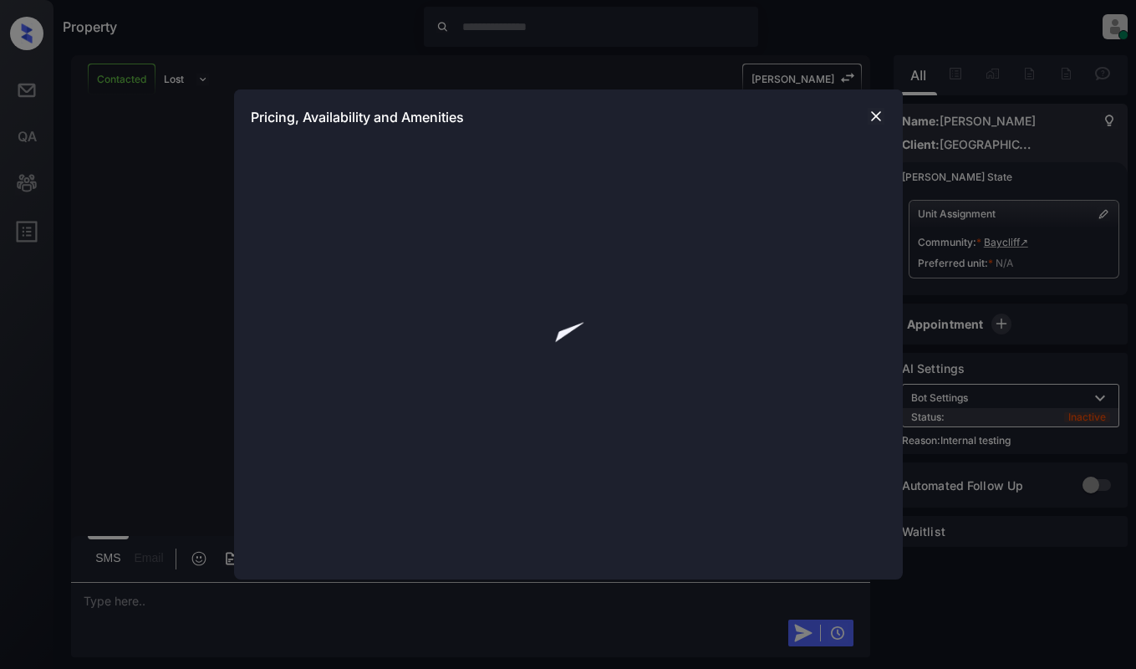
scroll to position [1732, 0]
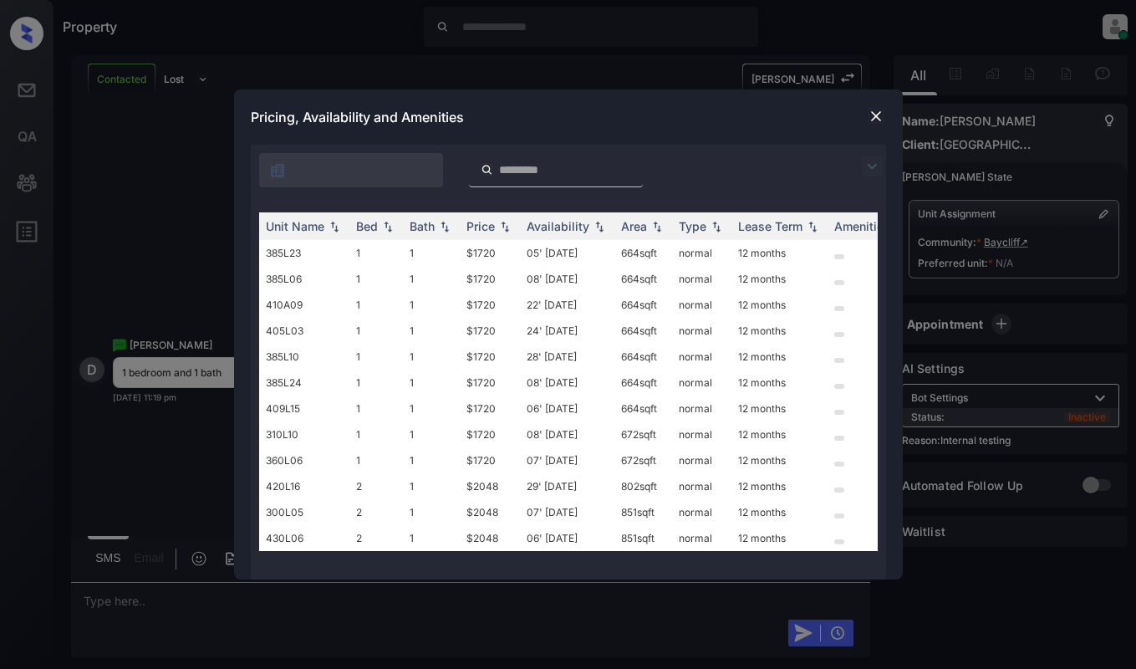
click at [874, 166] on img at bounding box center [872, 166] width 20 height 20
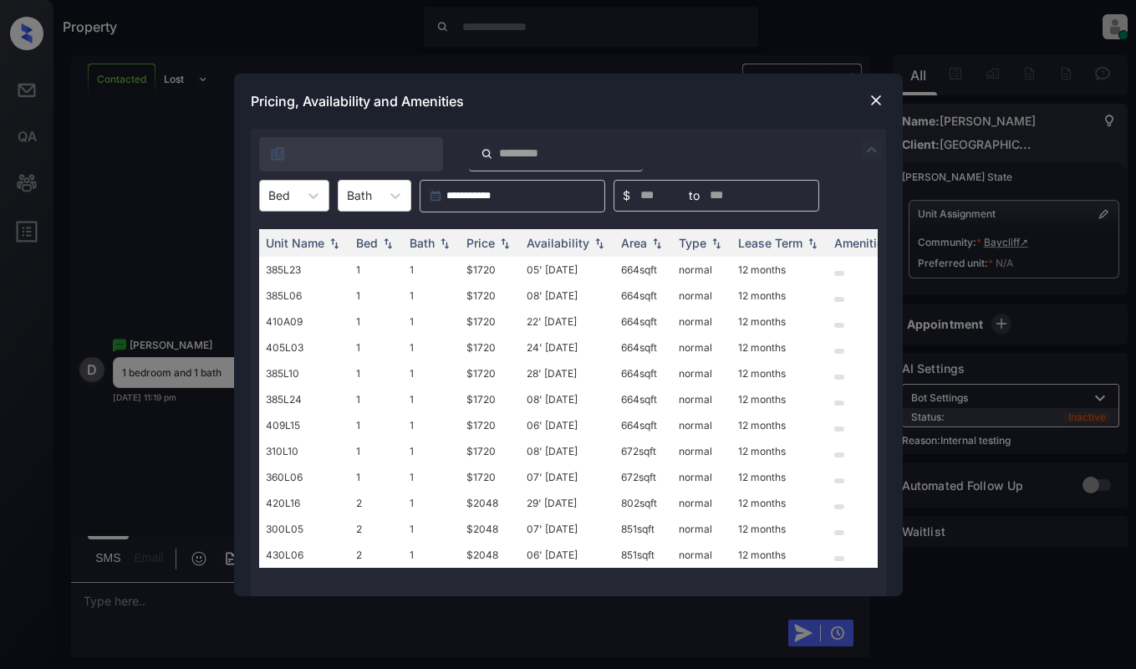
click at [294, 186] on div "Bed" at bounding box center [279, 195] width 38 height 24
click at [285, 237] on div "1" at bounding box center [294, 237] width 70 height 30
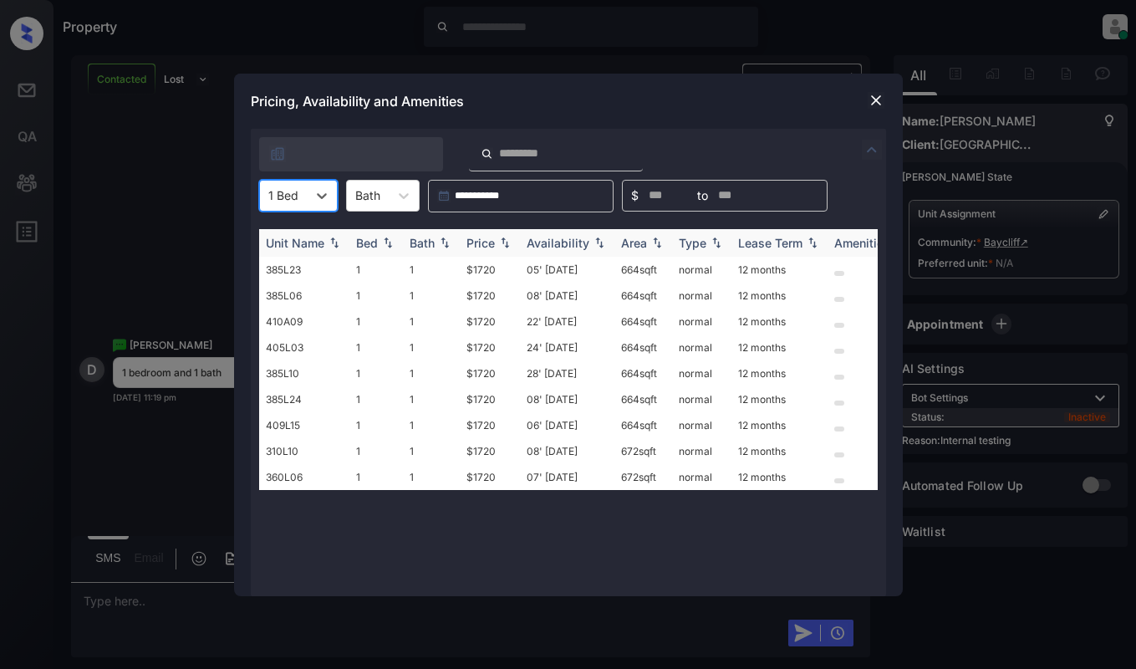
click at [467, 244] on div "Price" at bounding box center [481, 243] width 28 height 14
click at [465, 244] on th "Price" at bounding box center [490, 243] width 60 height 28
click at [866, 100] on div at bounding box center [876, 100] width 20 height 20
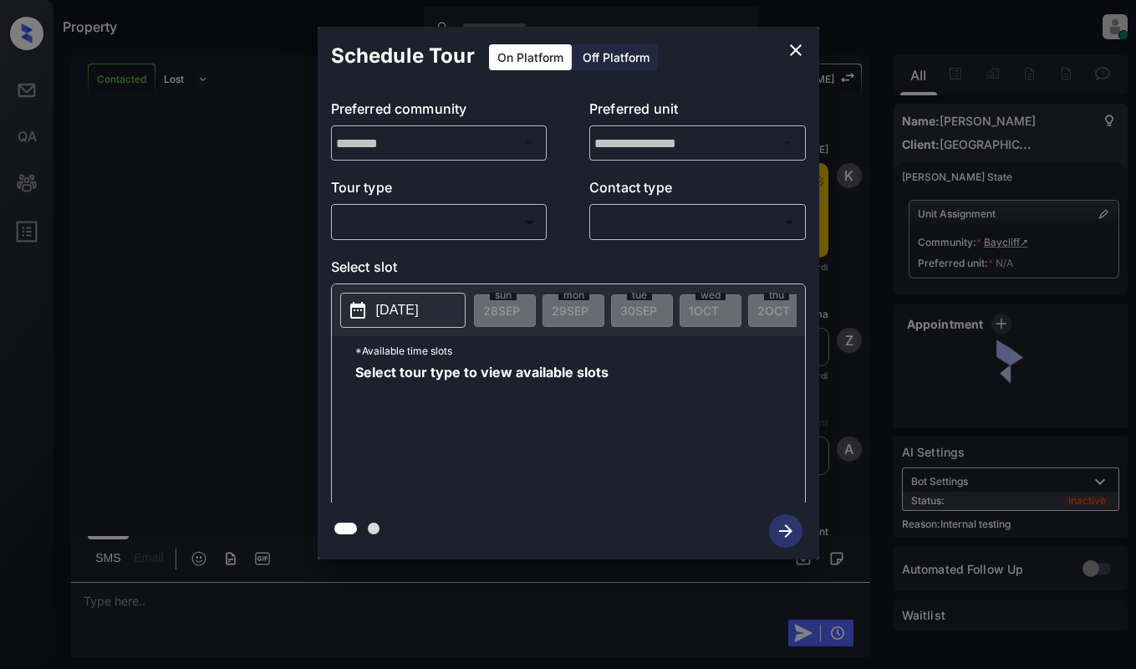
scroll to position [1732, 0]
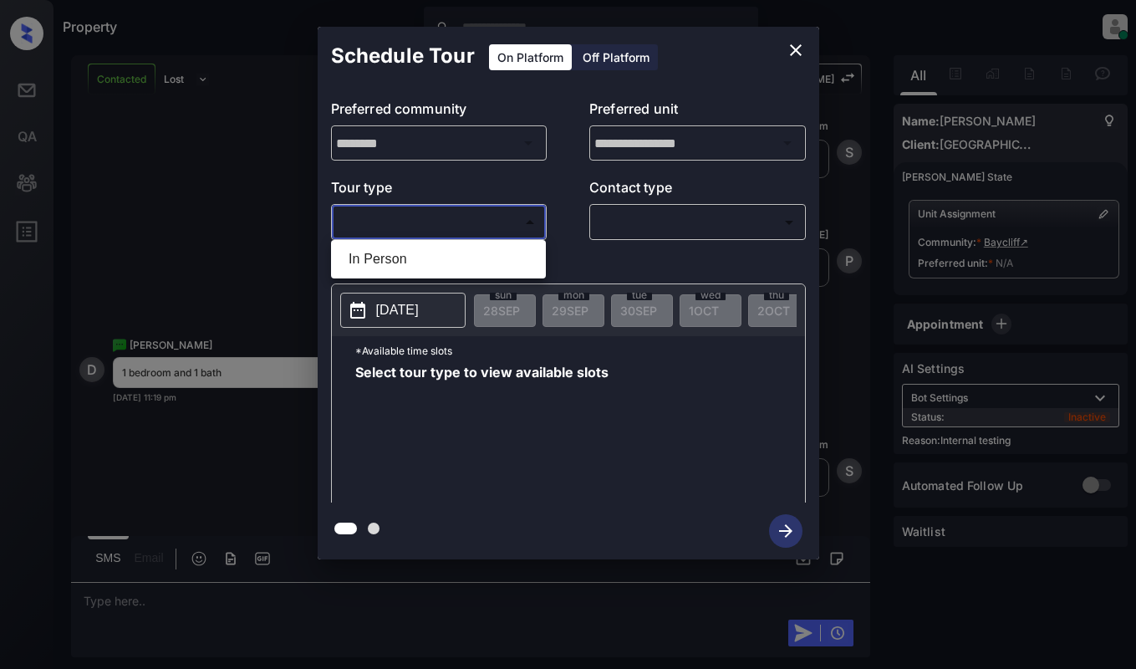
click at [510, 222] on body "Property Dominic Ceralde Online Set yourself offline Set yourself on break Prof…" at bounding box center [568, 334] width 1136 height 669
click at [496, 257] on li "In Person" at bounding box center [438, 259] width 207 height 30
type input "********"
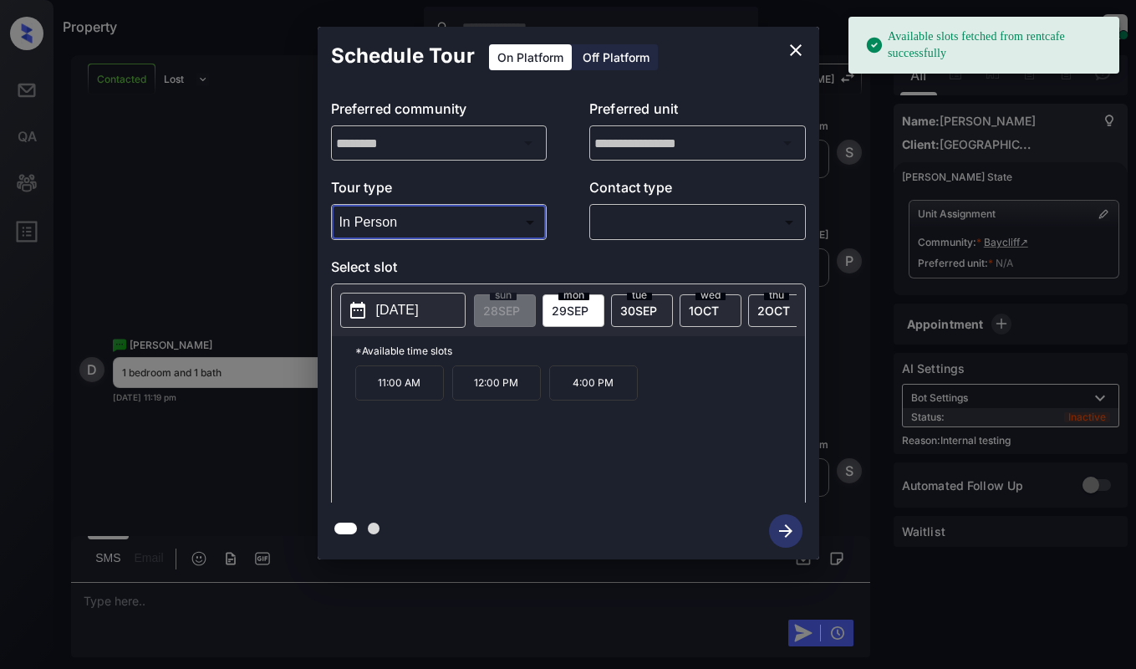
click at [419, 311] on p "2025-09-29" at bounding box center [397, 310] width 43 height 20
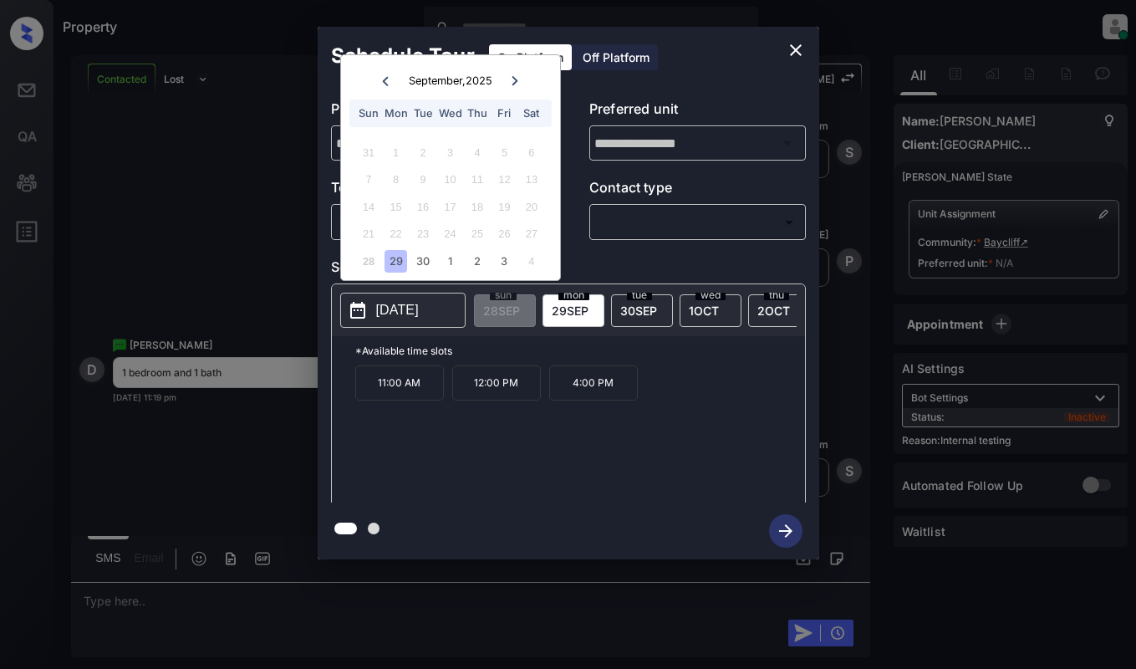
click at [512, 78] on icon at bounding box center [515, 81] width 10 height 10
click at [794, 49] on icon "close" at bounding box center [796, 50] width 20 height 20
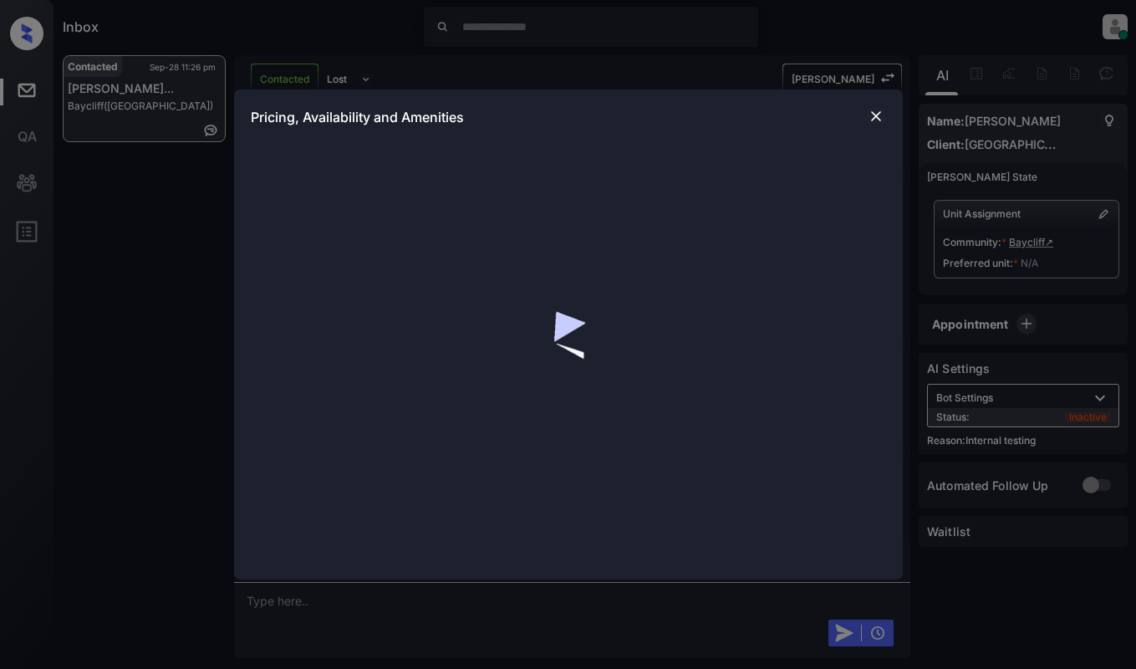
scroll to position [3124, 0]
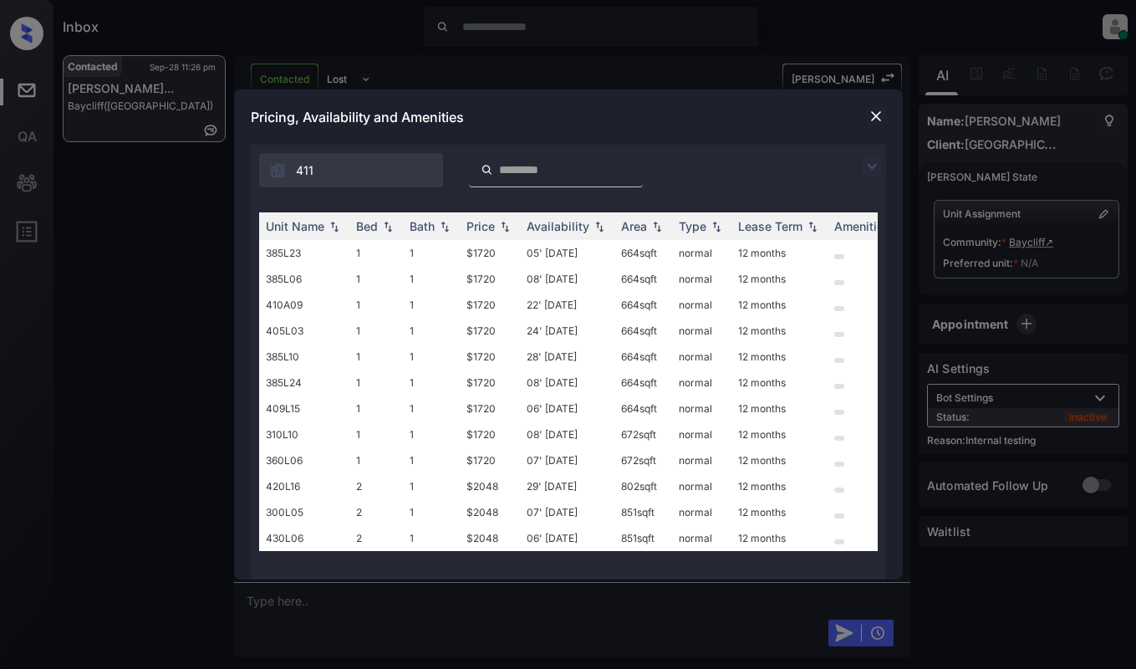
click at [881, 113] on img at bounding box center [876, 116] width 17 height 17
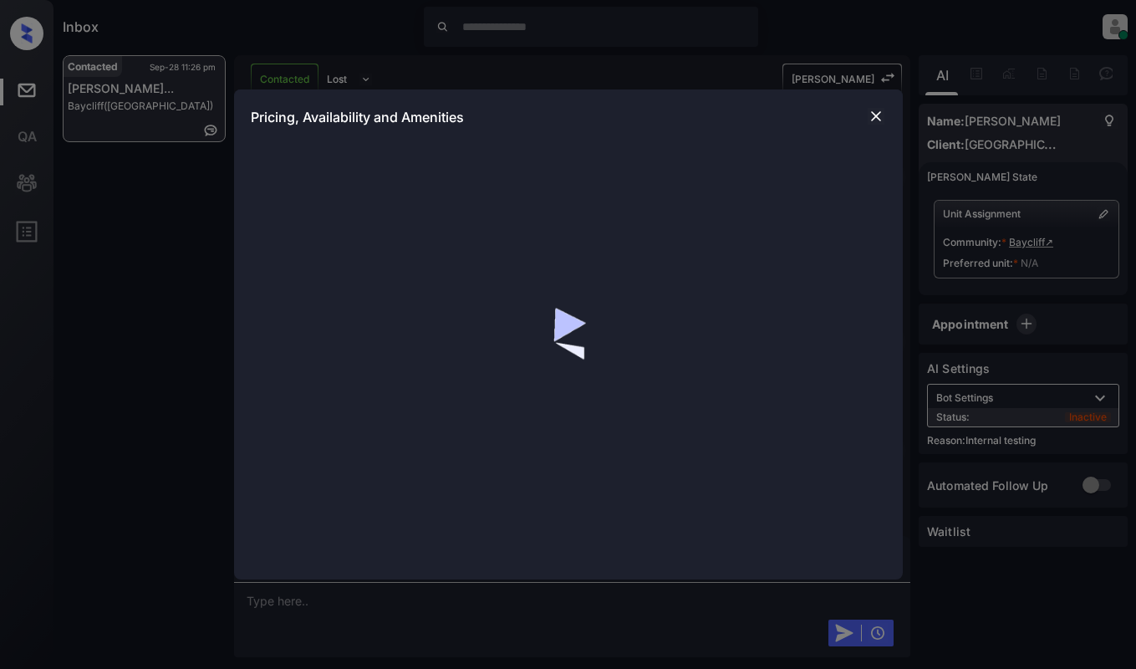
scroll to position [3124, 0]
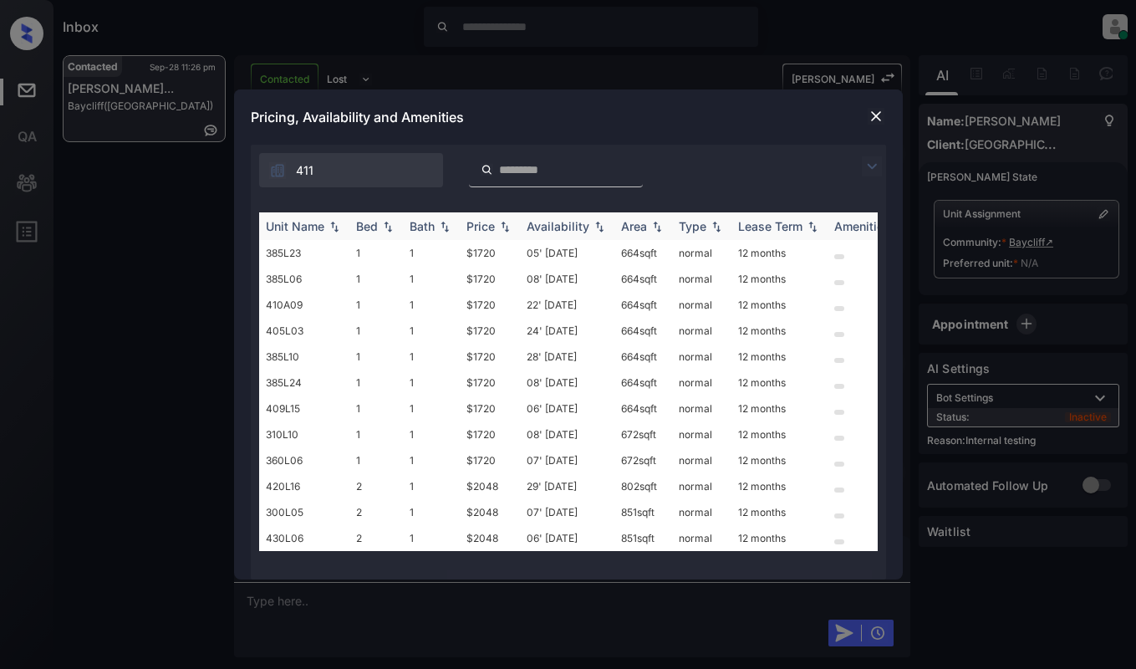
click at [500, 224] on img at bounding box center [505, 227] width 17 height 12
click at [500, 248] on td "$1720" at bounding box center [490, 253] width 60 height 26
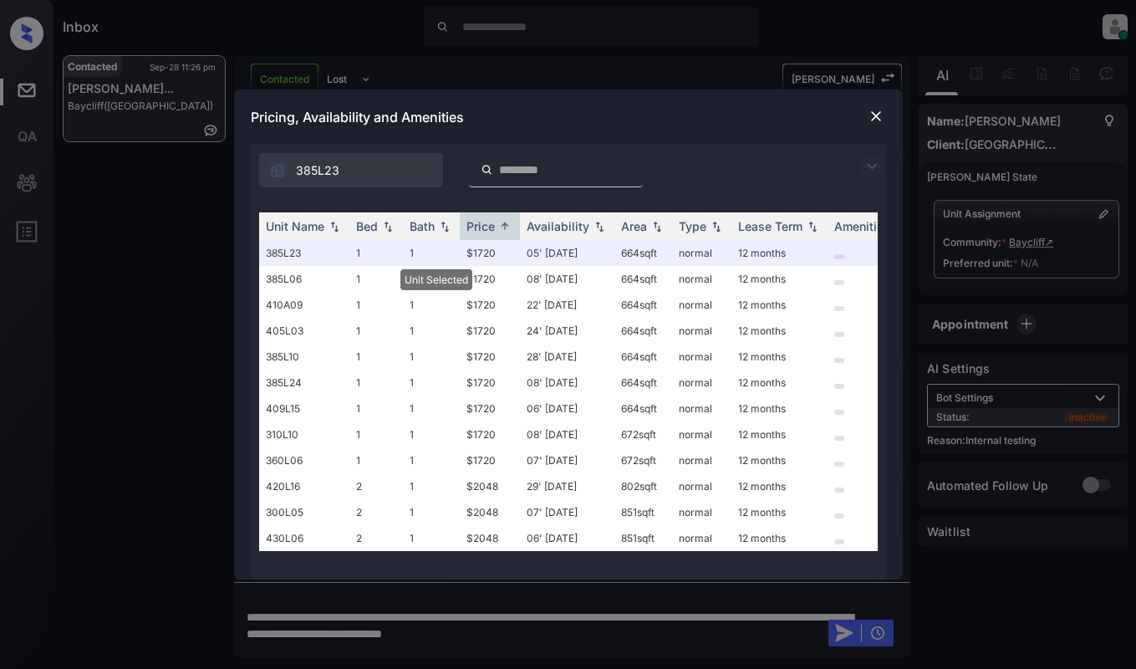
click at [875, 111] on img at bounding box center [876, 116] width 17 height 17
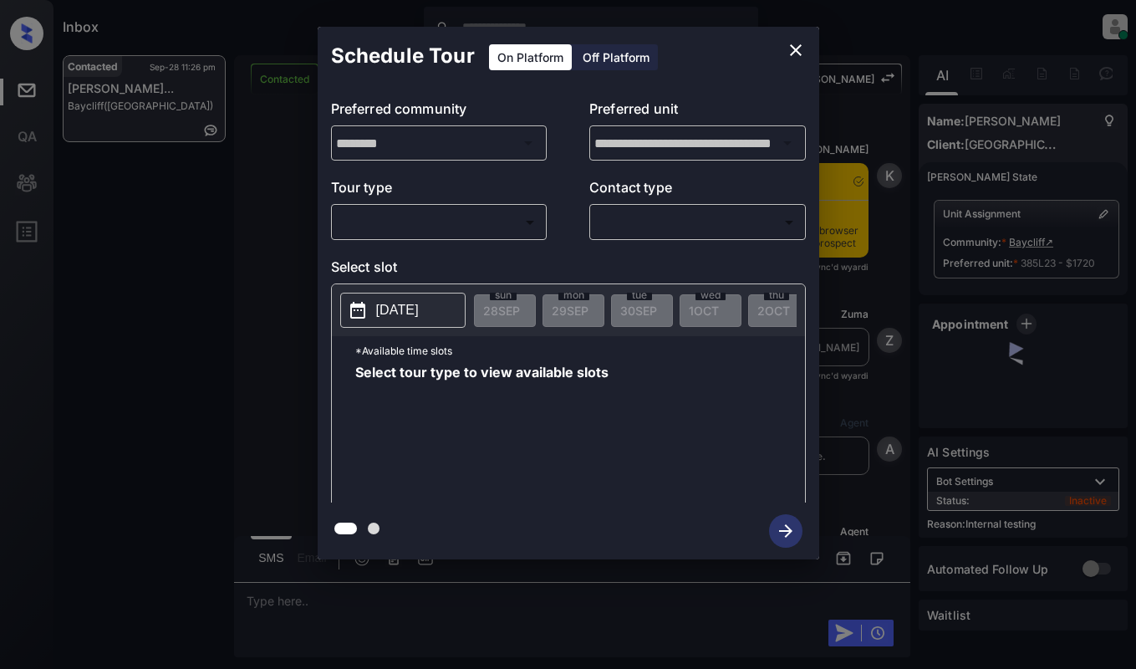
scroll to position [2731, 0]
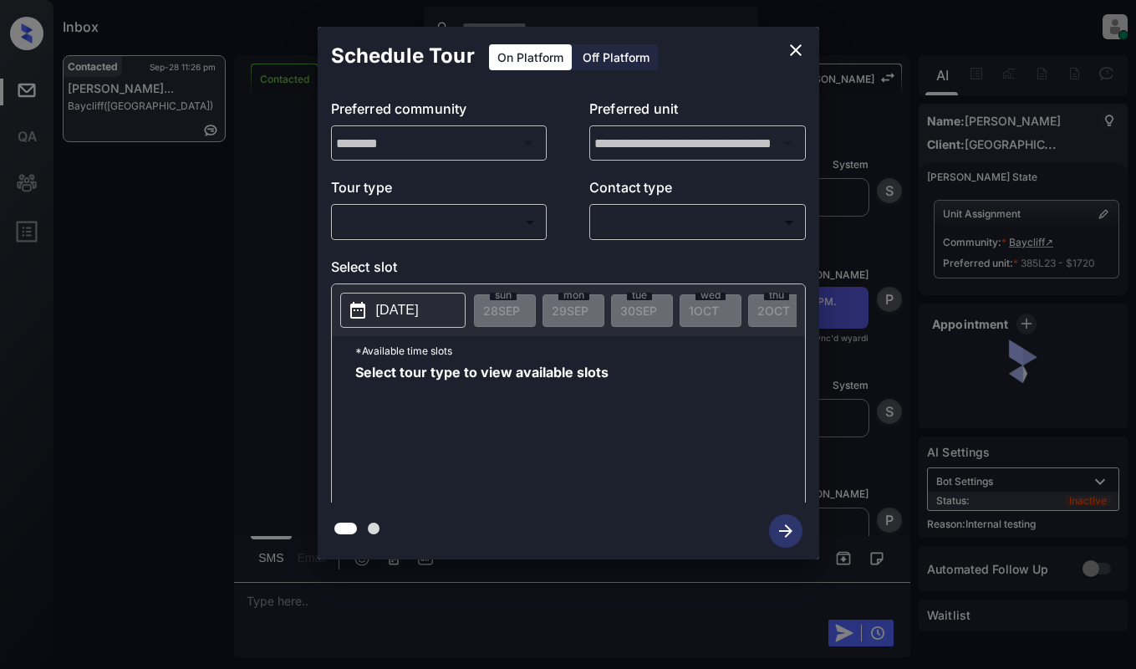
click at [461, 233] on body "Inbox [PERSON_NAME] Online Set yourself offline Set yourself on break Profile S…" at bounding box center [568, 334] width 1136 height 669
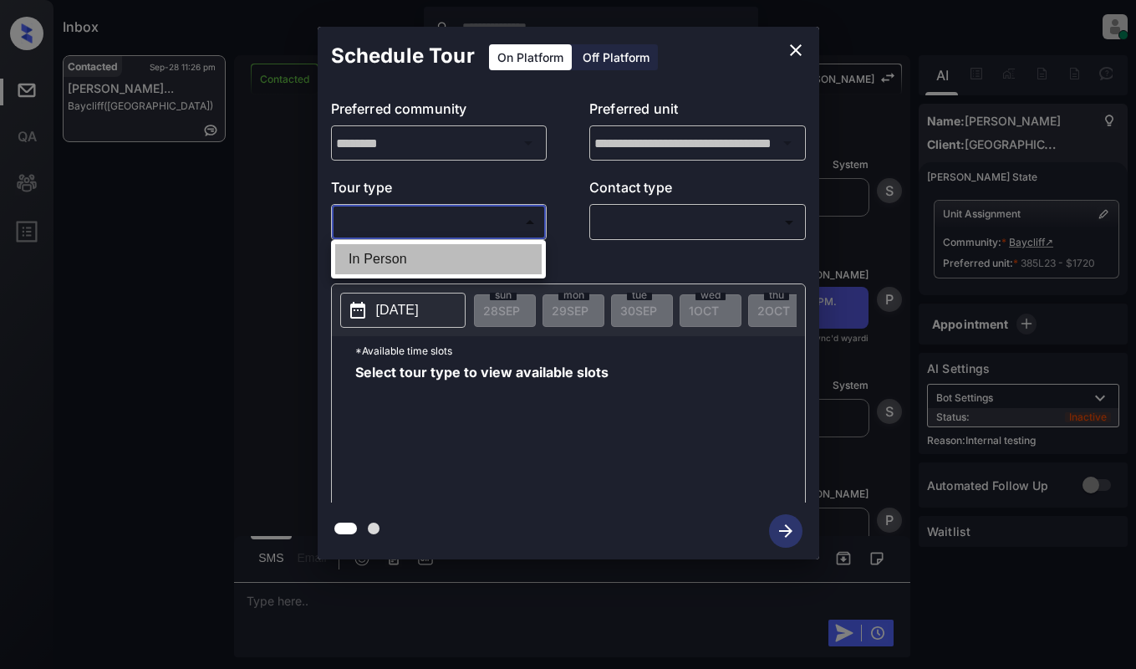
click at [464, 266] on li "In Person" at bounding box center [438, 259] width 207 height 30
type input "********"
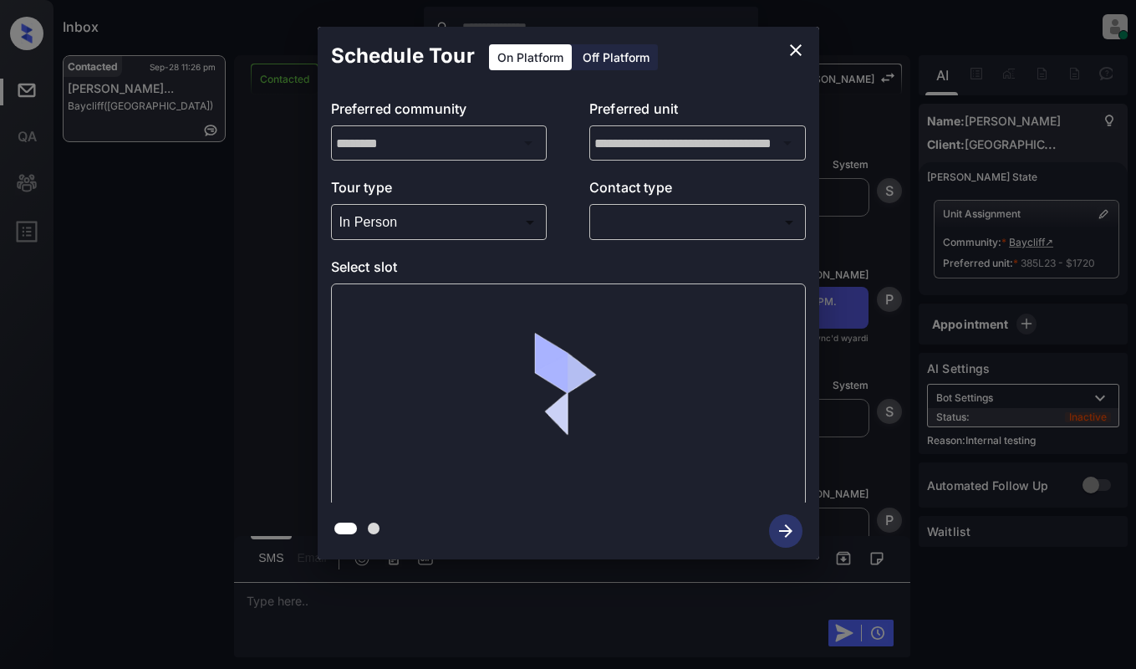
click at [257, 283] on div "**********" at bounding box center [568, 293] width 1136 height 586
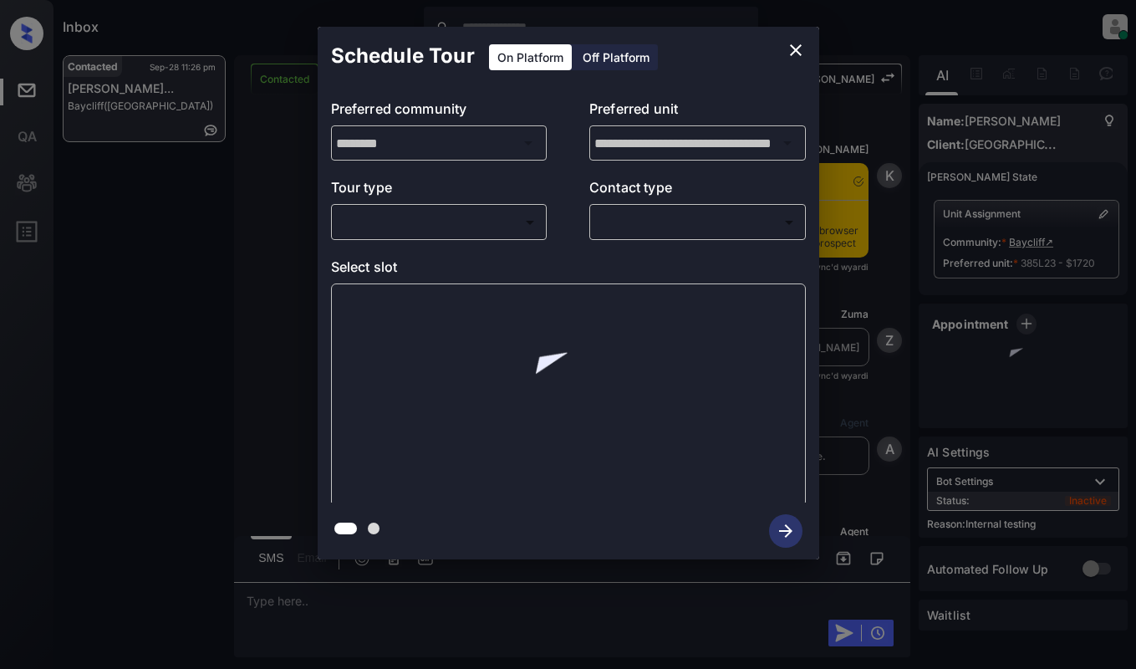
scroll to position [3149, 0]
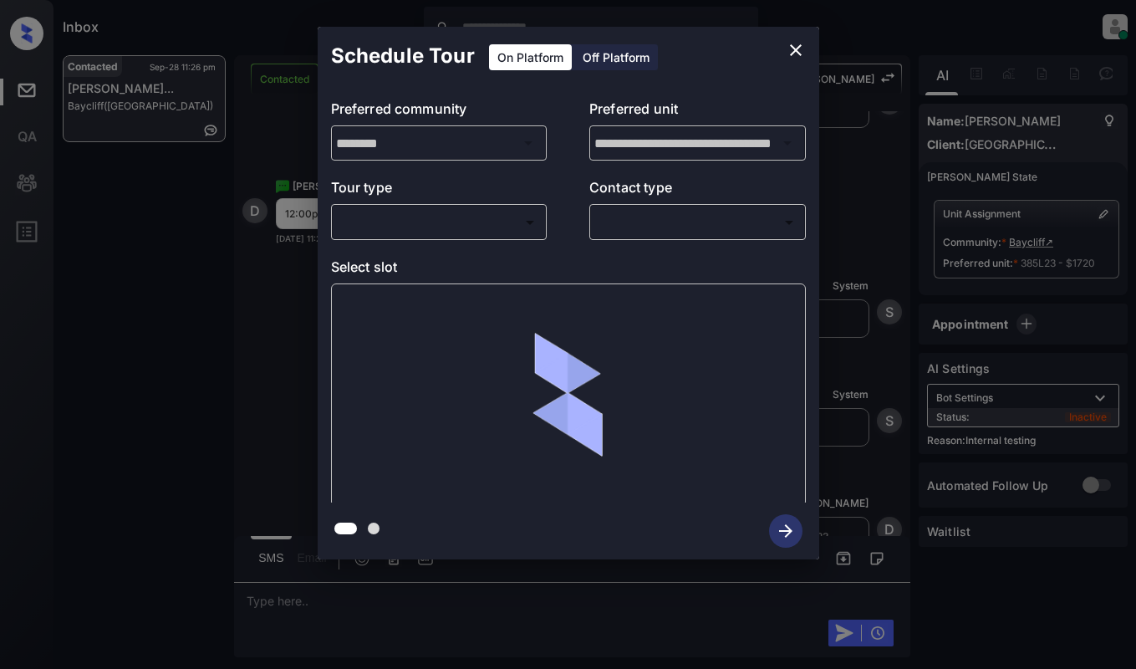
click at [518, 243] on div "**********" at bounding box center [569, 293] width 502 height 417
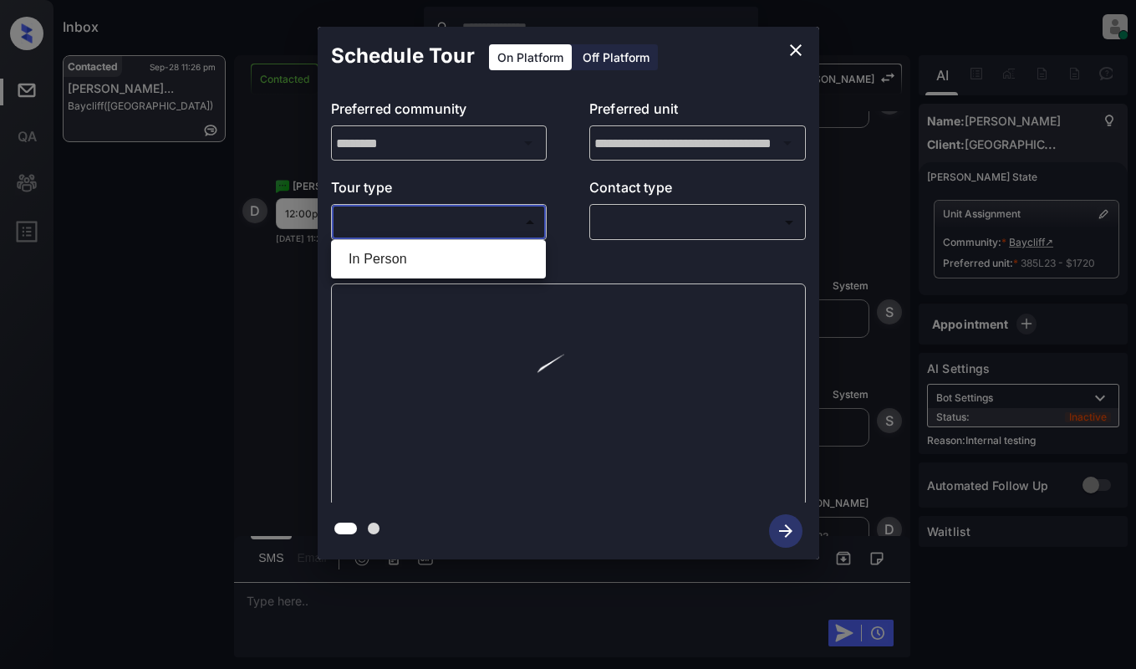
click at [516, 226] on body "Inbox [PERSON_NAME] Online Set yourself offline Set yourself on break Profile S…" at bounding box center [568, 334] width 1136 height 669
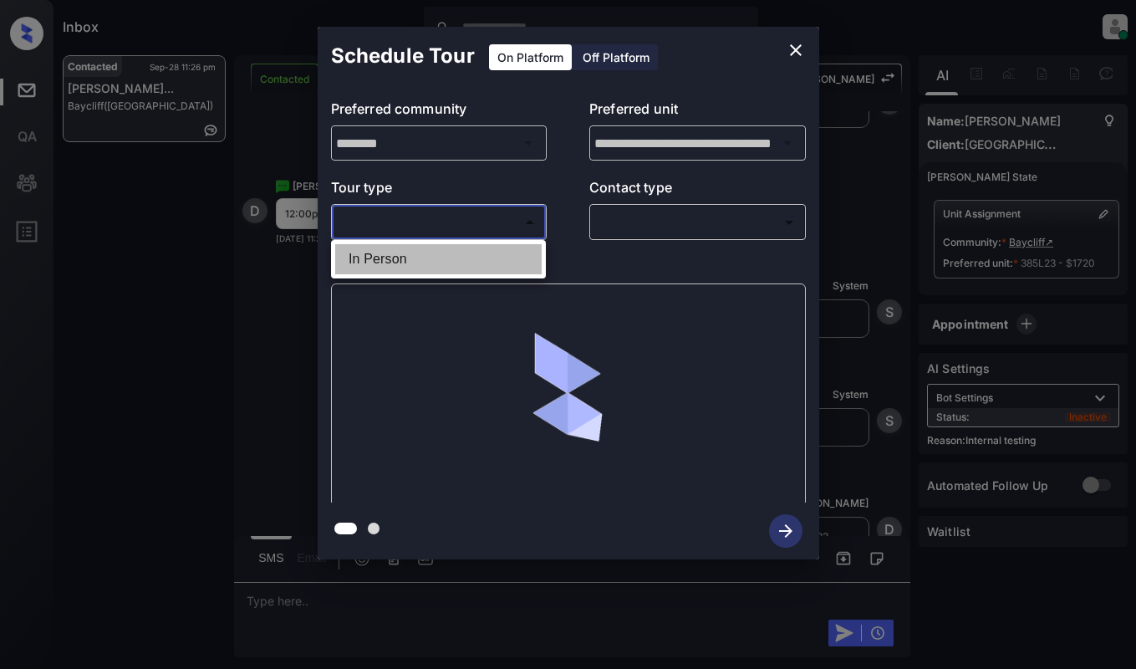
drag, startPoint x: 501, startPoint y: 262, endPoint x: 656, endPoint y: 234, distance: 158.0
click at [502, 262] on li "In Person" at bounding box center [438, 259] width 207 height 30
type input "********"
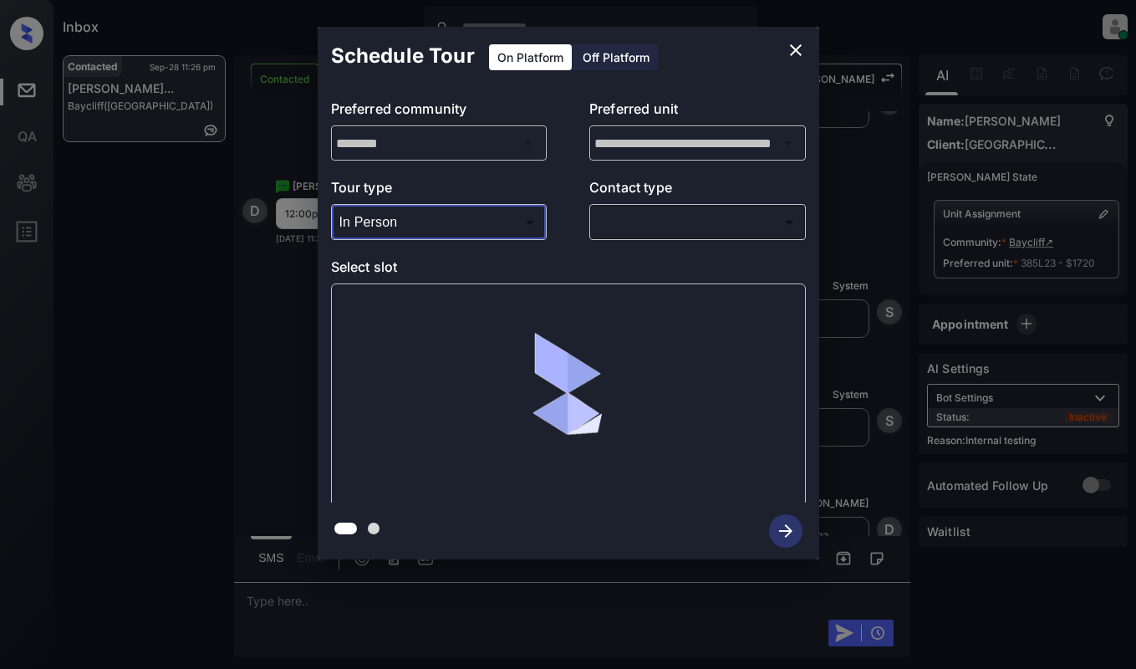
click at [676, 226] on body "Inbox [PERSON_NAME] Online Set yourself offline Set yourself on break Profile S…" at bounding box center [568, 334] width 1136 height 669
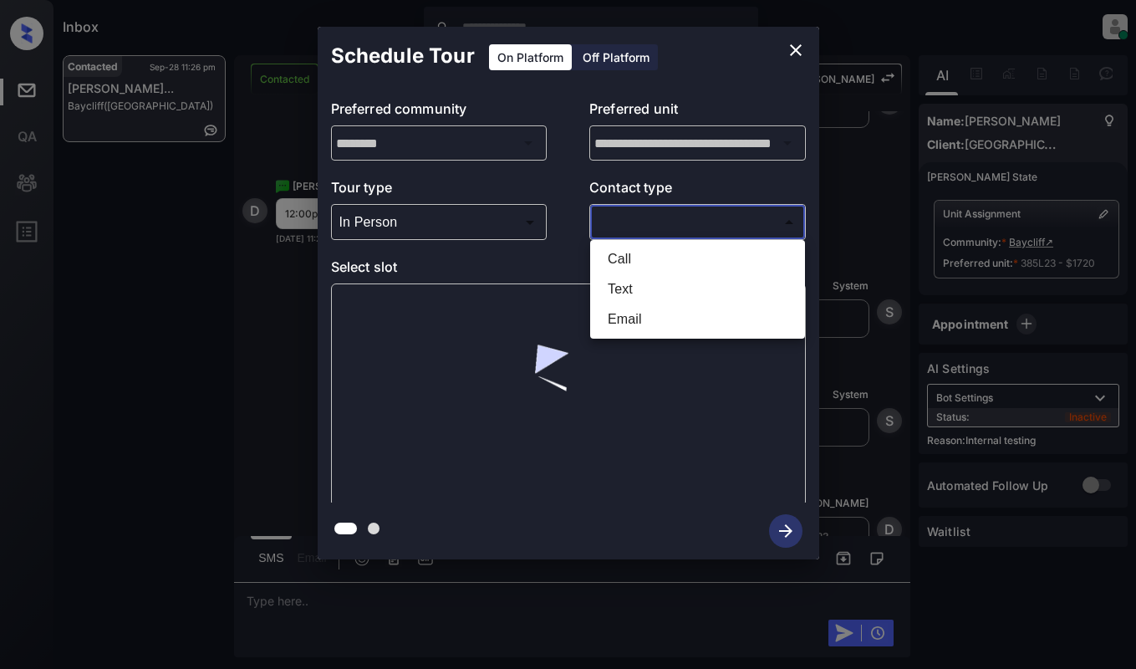
click at [647, 289] on li "Text" at bounding box center [698, 289] width 207 height 30
type input "****"
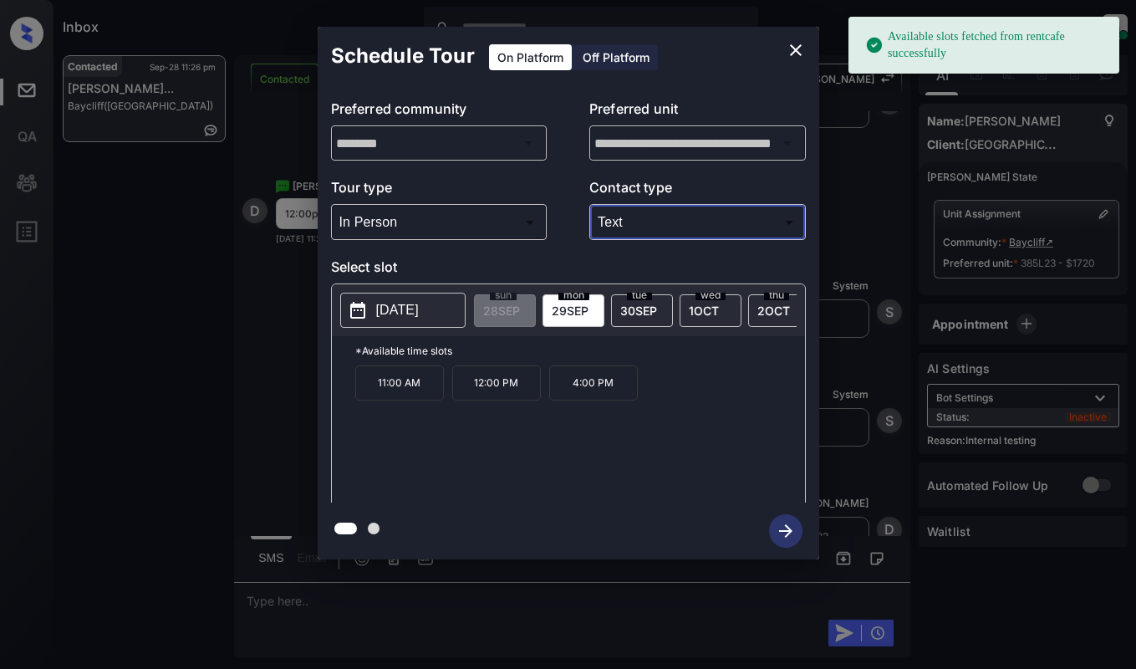
click at [575, 310] on span "[DATE]" at bounding box center [570, 311] width 37 height 14
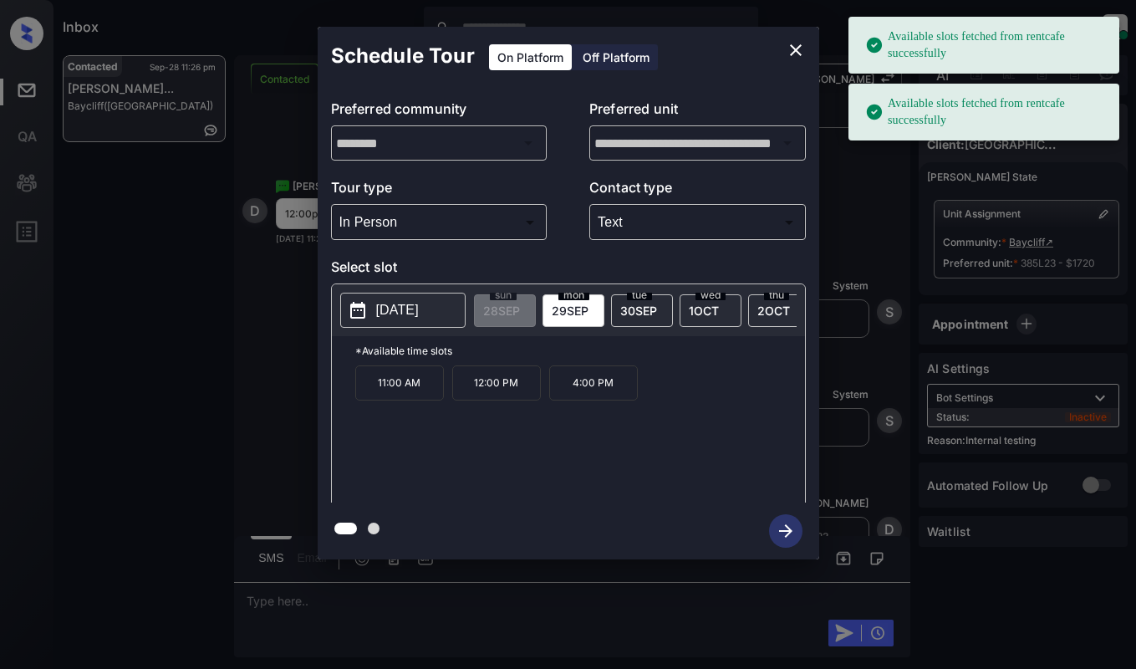
drag, startPoint x: 493, startPoint y: 391, endPoint x: 795, endPoint y: 493, distance: 319.2
click at [493, 392] on p "12:00 PM" at bounding box center [496, 382] width 89 height 35
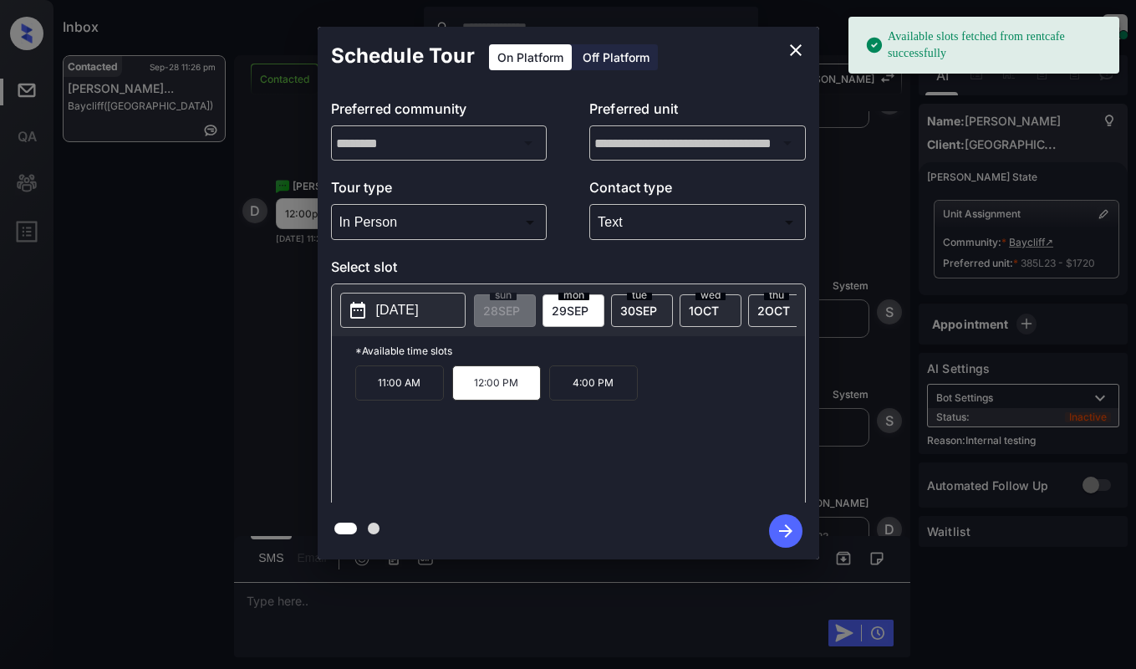
click at [794, 523] on icon "button" at bounding box center [785, 530] width 33 height 33
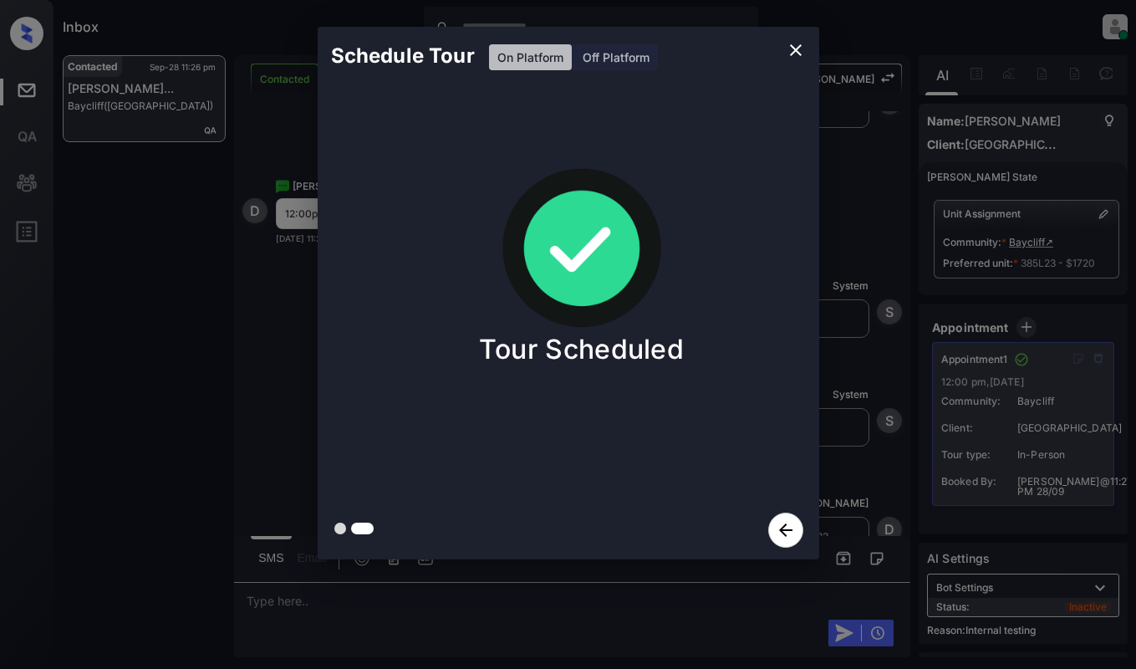
click at [306, 279] on div "Schedule Tour On Platform Off Platform Tour Scheduled" at bounding box center [568, 293] width 1136 height 586
